Goal: Task Accomplishment & Management: Complete application form

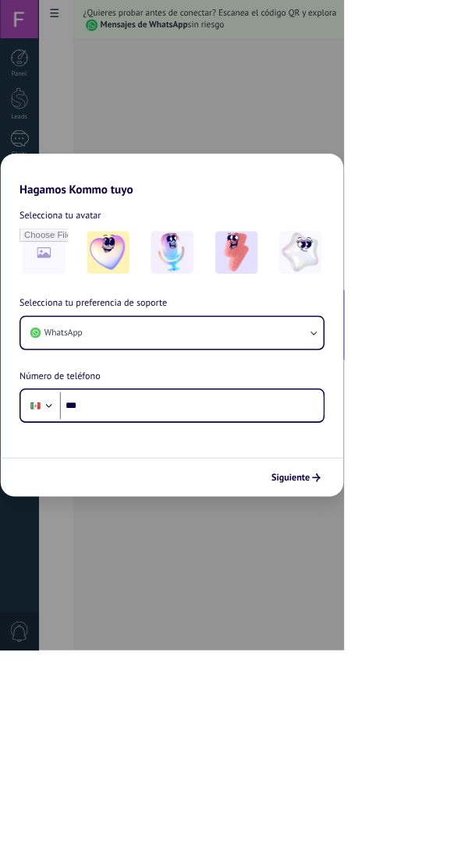
click at [409, 636] on span "Siguiente" at bounding box center [383, 630] width 51 height 11
